Goal: Task Accomplishment & Management: Manage account settings

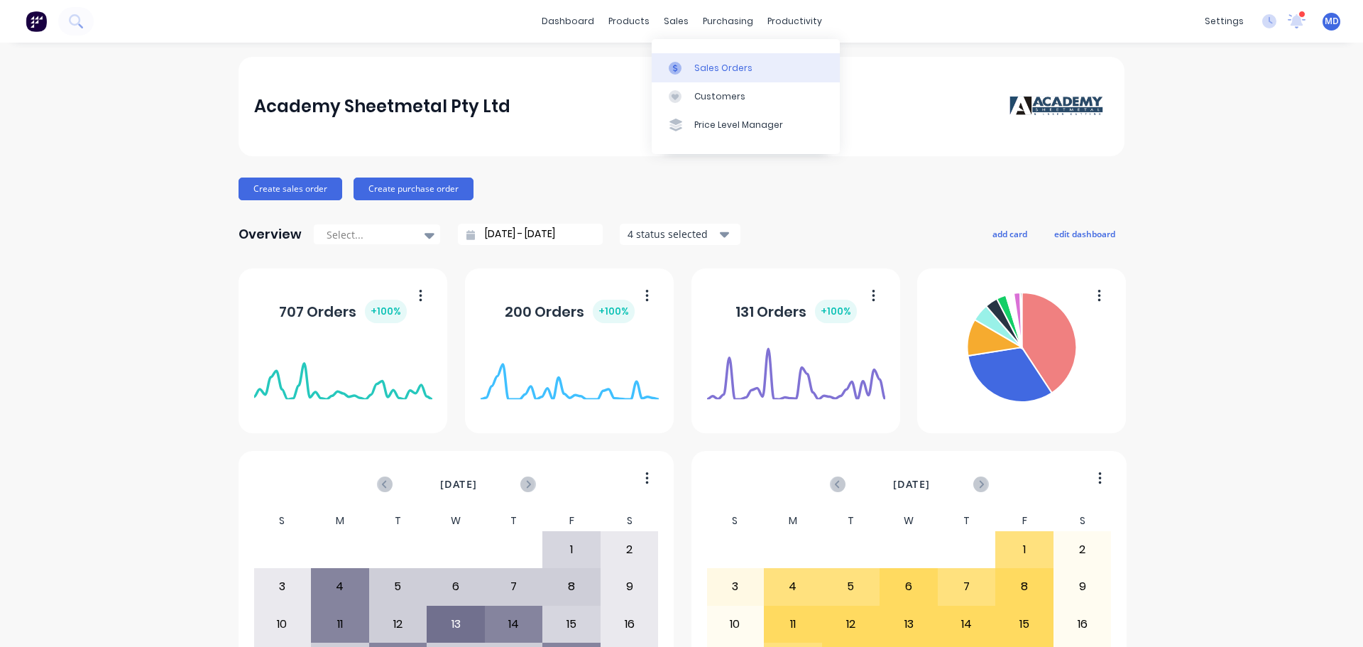
click at [680, 67] on icon at bounding box center [675, 68] width 13 height 13
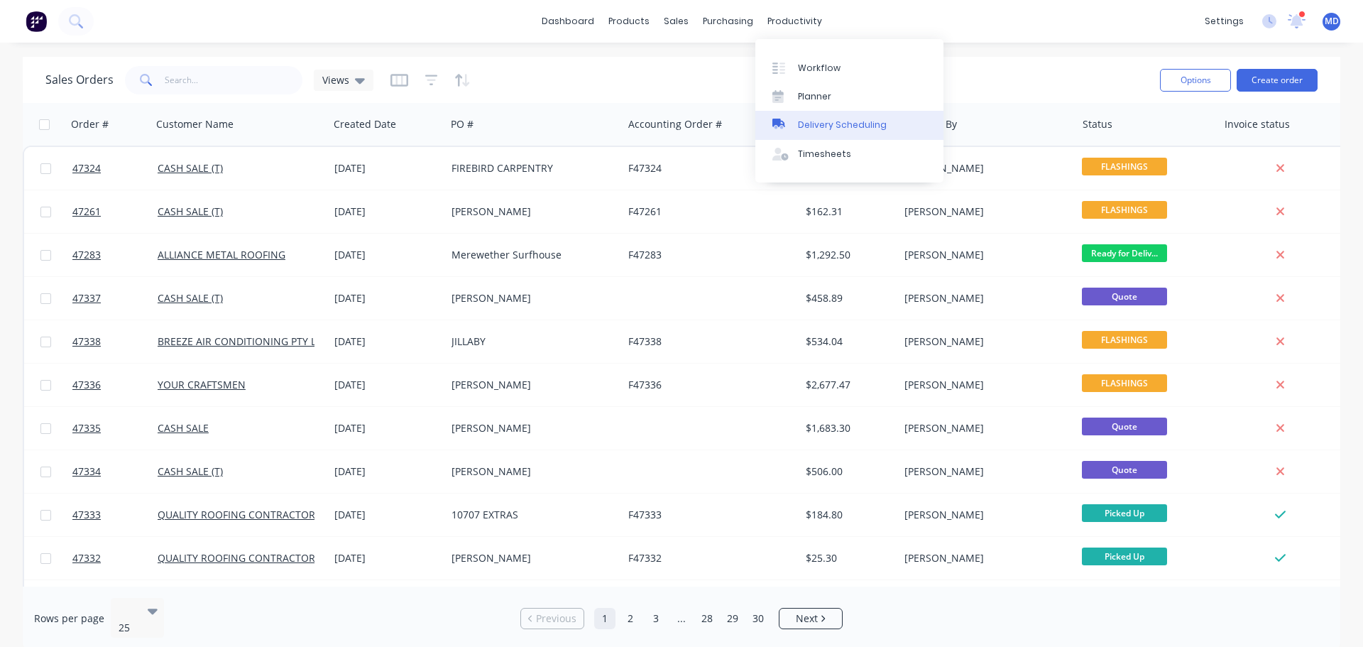
click at [834, 133] on link "Delivery Scheduling" at bounding box center [849, 125] width 188 height 28
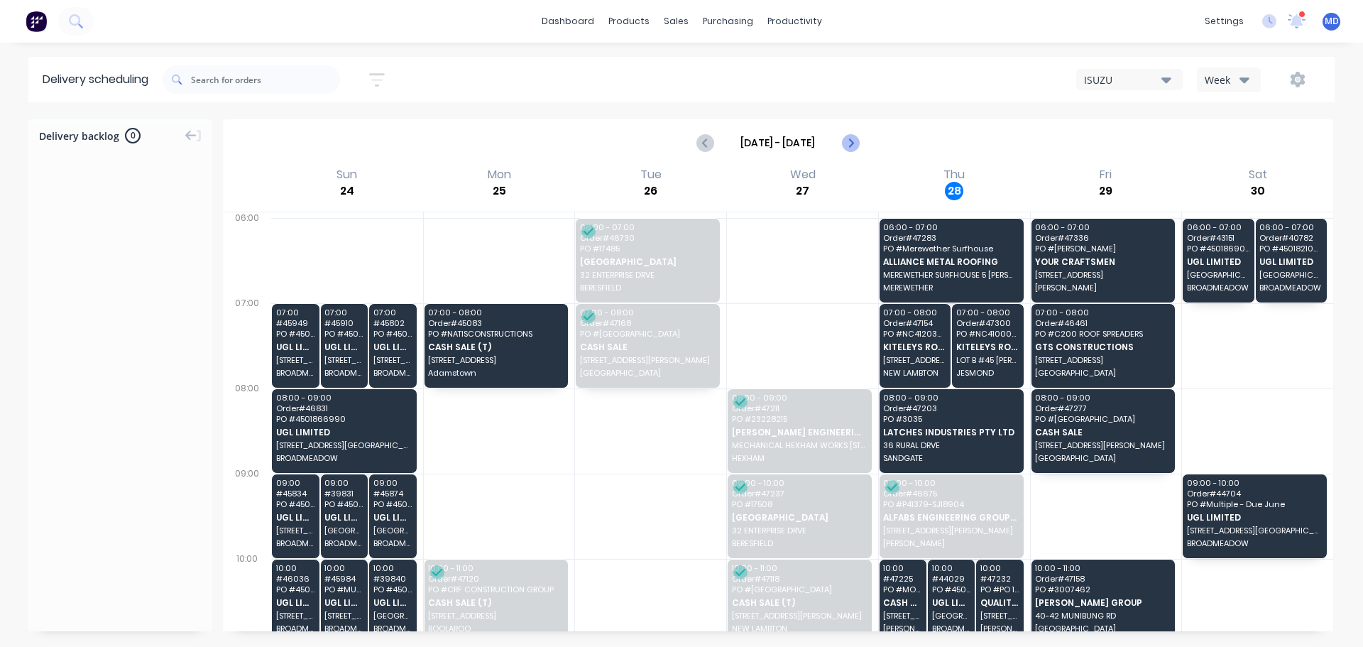
click at [851, 142] on icon "Next page" at bounding box center [849, 142] width 17 height 17
type input "[DATE] - [DATE]"
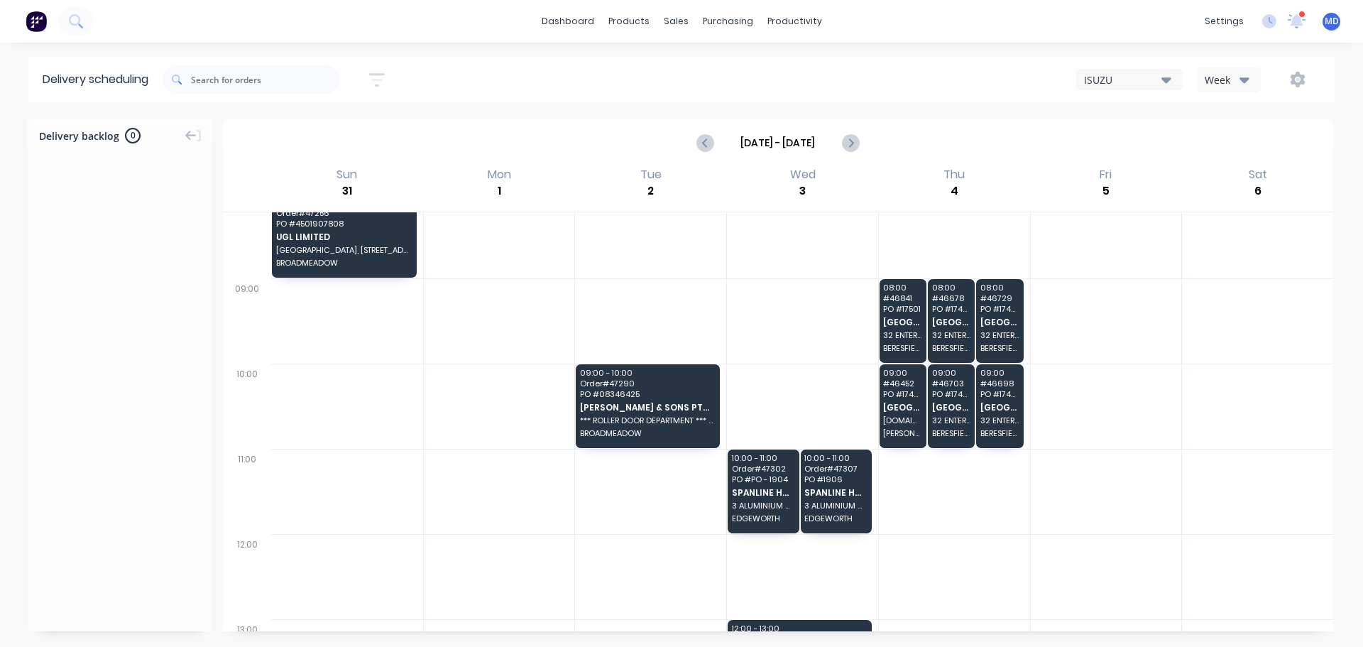
scroll to position [104, 0]
